Goal: Transaction & Acquisition: Purchase product/service

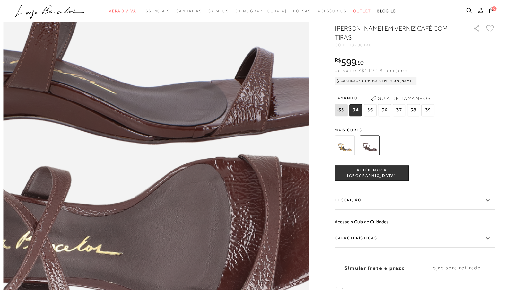
scroll to position [385, 0]
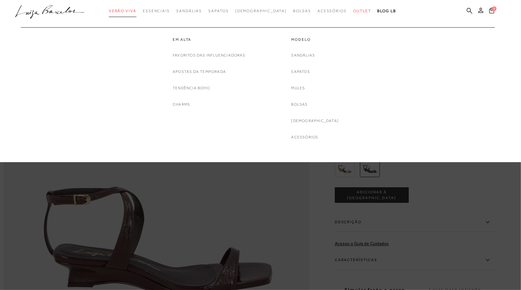
click at [136, 9] on span "Verão Viva" at bounding box center [123, 11] width 28 height 4
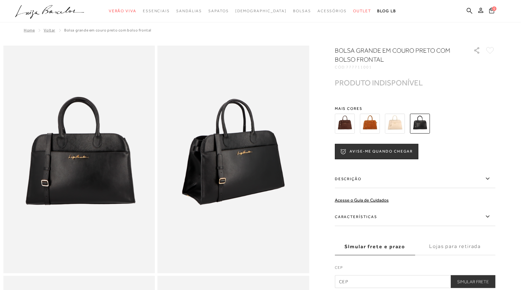
click at [41, 9] on icon ".a{fill-rule:evenodd;}" at bounding box center [49, 11] width 69 height 13
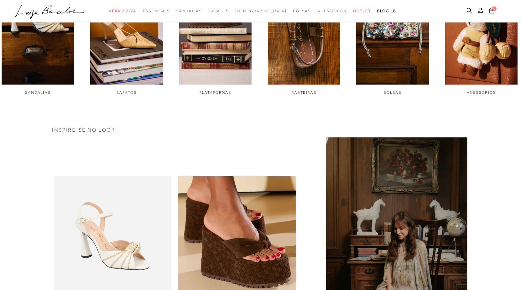
scroll to position [445, 0]
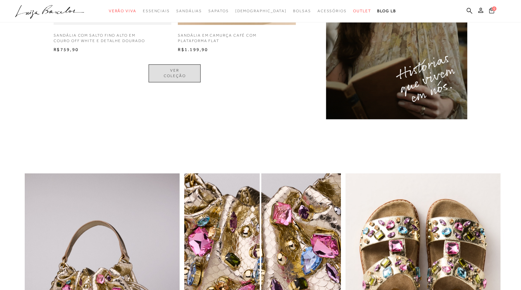
click at [177, 72] on link "VER COLEÇÃO" at bounding box center [175, 73] width 52 height 18
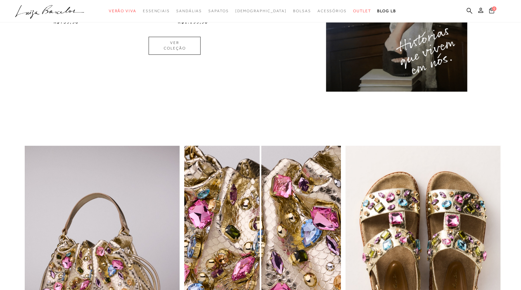
scroll to position [693, 0]
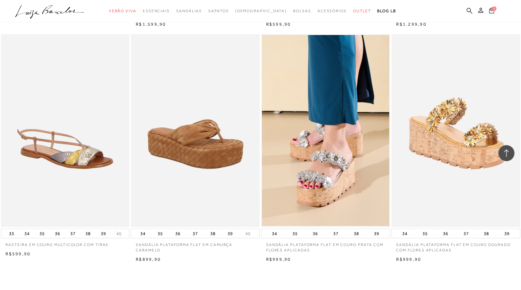
scroll to position [1091, 0]
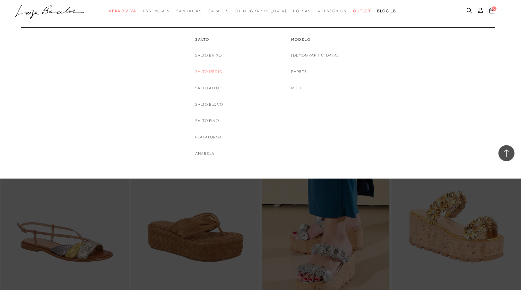
click at [210, 73] on link "Salto Médio" at bounding box center [208, 71] width 27 height 7
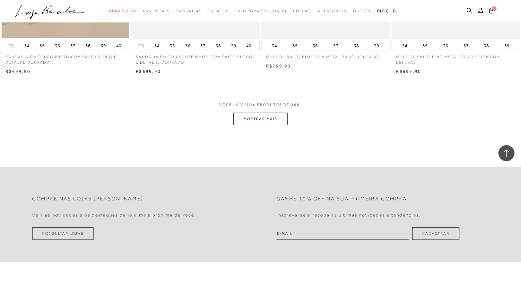
scroll to position [1379, 0]
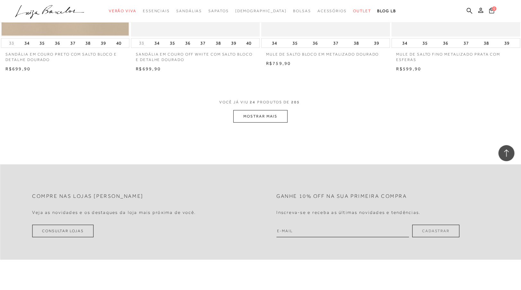
click at [254, 114] on button "MOSTRAR MAIS" at bounding box center [260, 116] width 54 height 13
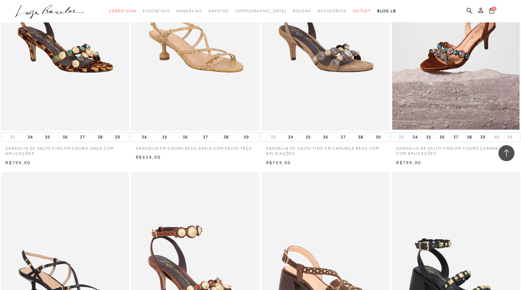
scroll to position [2534, 0]
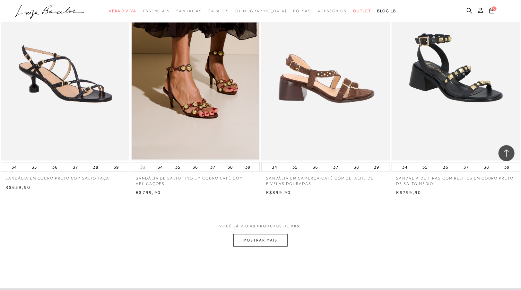
scroll to position [2663, 0]
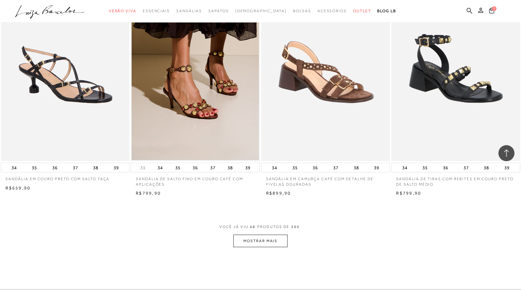
click at [265, 241] on button "MOSTRAR MAIS" at bounding box center [260, 241] width 54 height 13
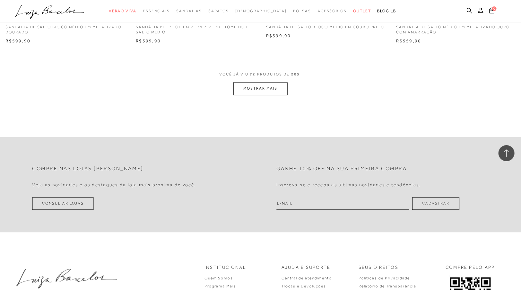
scroll to position [4267, 0]
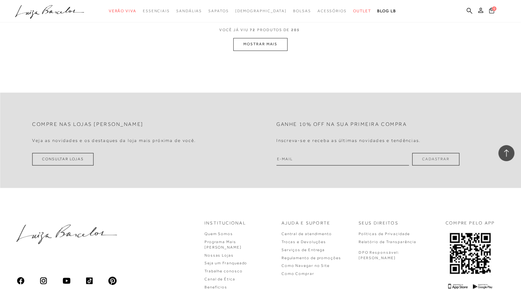
click at [273, 48] on button "MOSTRAR MAIS" at bounding box center [260, 44] width 54 height 13
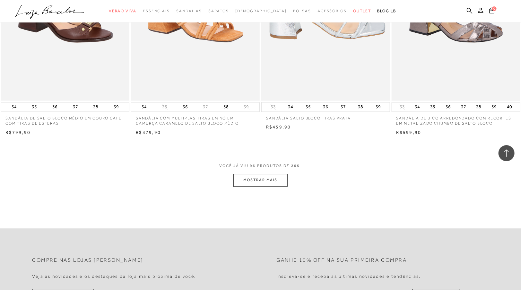
scroll to position [5614, 0]
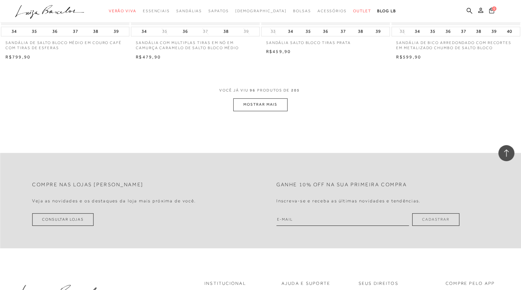
click at [280, 106] on button "MOSTRAR MAIS" at bounding box center [260, 104] width 54 height 13
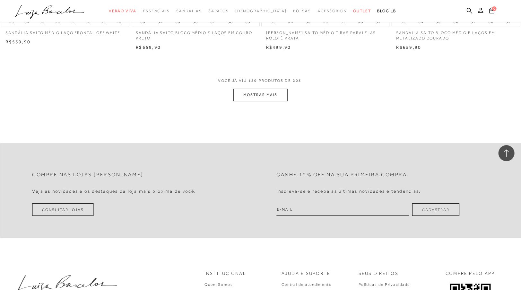
scroll to position [7032, 0]
click at [254, 88] on span "VOCÊ JÁ VIU 120 PRODUTOS DE 205" at bounding box center [260, 82] width 85 height 12
click at [252, 100] on button "MOSTRAR MAIS" at bounding box center [260, 94] width 54 height 13
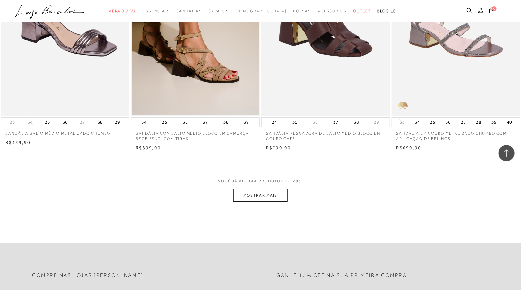
scroll to position [8347, 0]
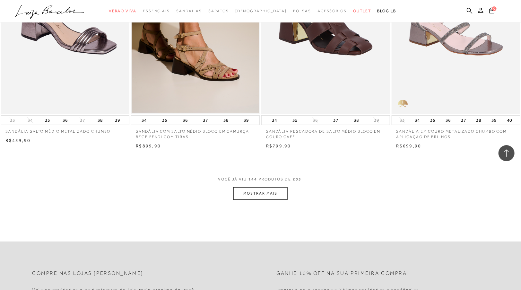
click at [273, 195] on button "MOSTRAR MAIS" at bounding box center [260, 193] width 54 height 13
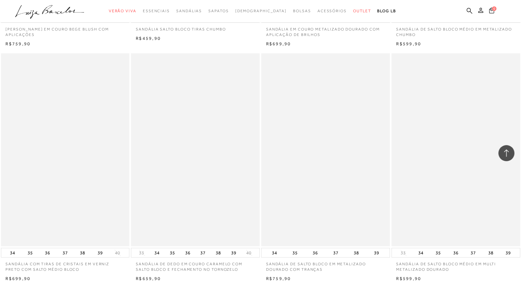
scroll to position [9695, 0]
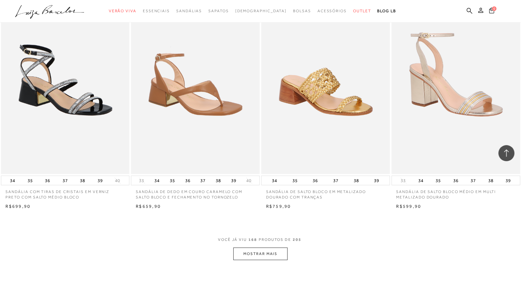
click at [260, 255] on button "MOSTRAR MAIS" at bounding box center [260, 253] width 54 height 13
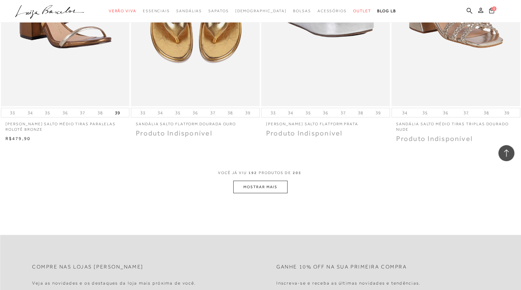
scroll to position [11170, 0]
click at [250, 188] on button "MOSTRAR MAIS" at bounding box center [260, 186] width 54 height 13
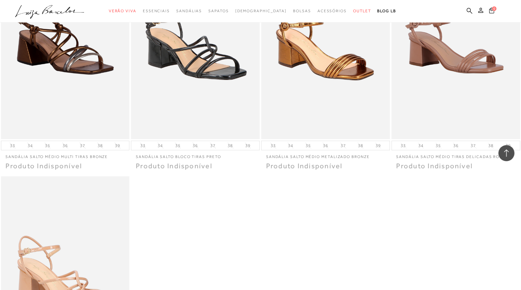
scroll to position [12004, 0]
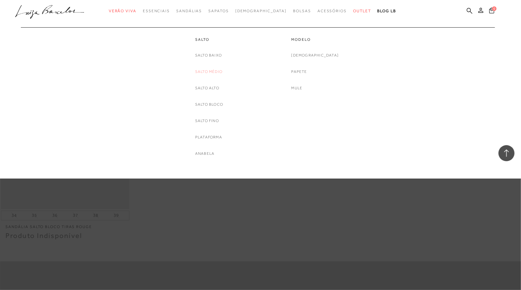
click at [204, 73] on link "Salto Médio" at bounding box center [208, 71] width 27 height 7
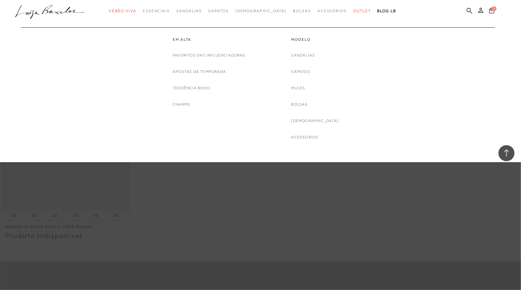
scroll to position [11908, 0]
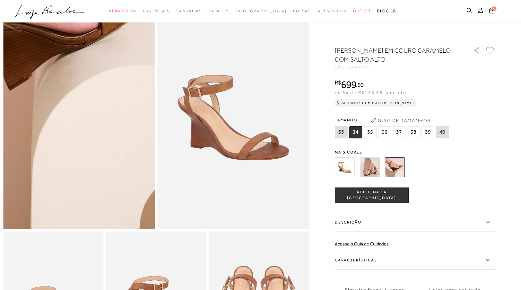
scroll to position [32, 0]
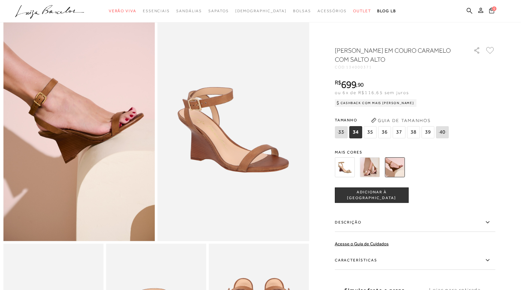
click at [394, 164] on img at bounding box center [395, 167] width 20 height 20
click at [394, 171] on img at bounding box center [395, 167] width 20 height 20
click at [379, 170] on img at bounding box center [370, 167] width 20 height 20
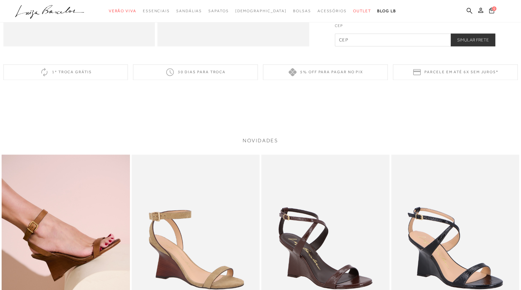
scroll to position [738, 0]
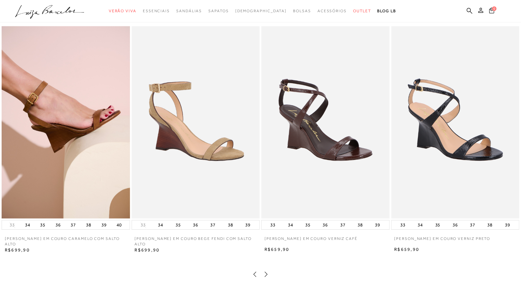
click at [234, 160] on img at bounding box center [196, 122] width 128 height 192
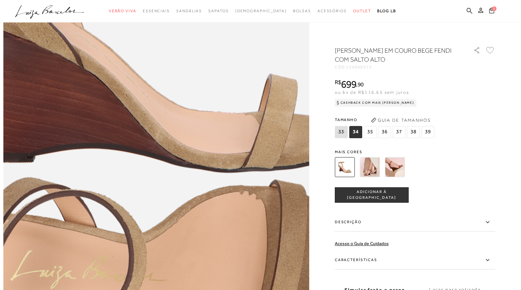
scroll to position [513, 0]
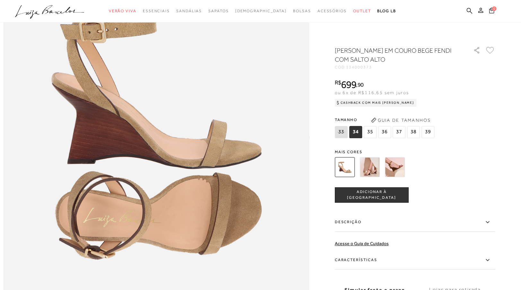
click at [348, 169] on img at bounding box center [345, 167] width 20 height 20
click at [369, 168] on img at bounding box center [370, 167] width 20 height 20
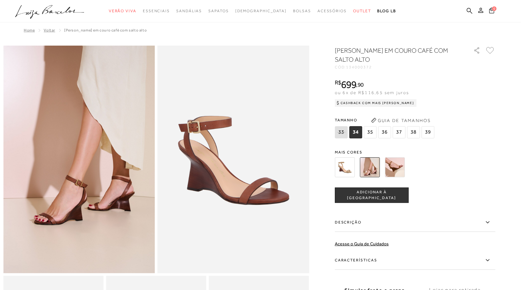
click at [401, 168] on img at bounding box center [395, 167] width 20 height 20
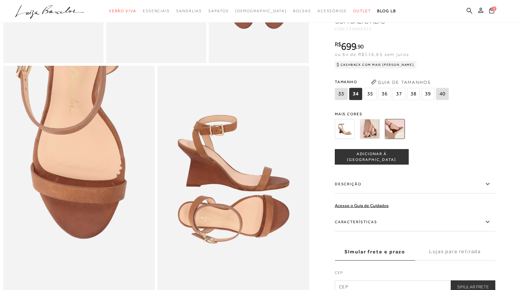
scroll to position [385, 0]
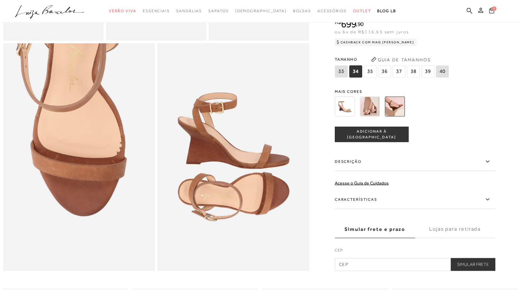
click at [374, 271] on input "text" at bounding box center [415, 264] width 160 height 13
click at [480, 271] on button "Simular Frete" at bounding box center [472, 264] width 45 height 13
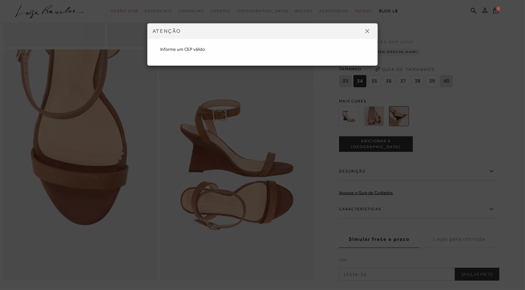
click at [370, 33] on button at bounding box center [368, 31] width 10 height 10
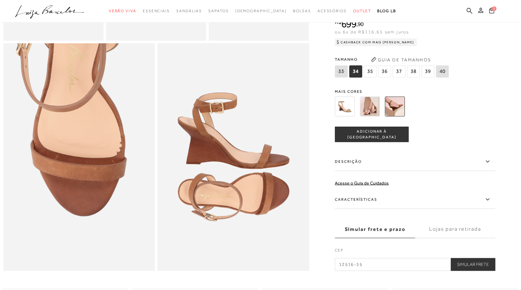
click at [377, 271] on input "12516-35" at bounding box center [415, 264] width 160 height 13
type input "12516-350"
click at [450, 258] on button "Simular Frete" at bounding box center [472, 264] width 45 height 13
click at [491, 270] on button "Simular Frete" at bounding box center [472, 264] width 45 height 13
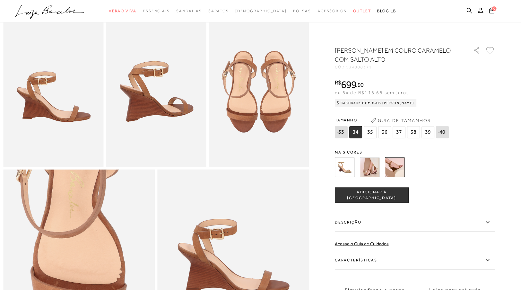
scroll to position [257, 0]
